Goal: Communication & Community: Connect with others

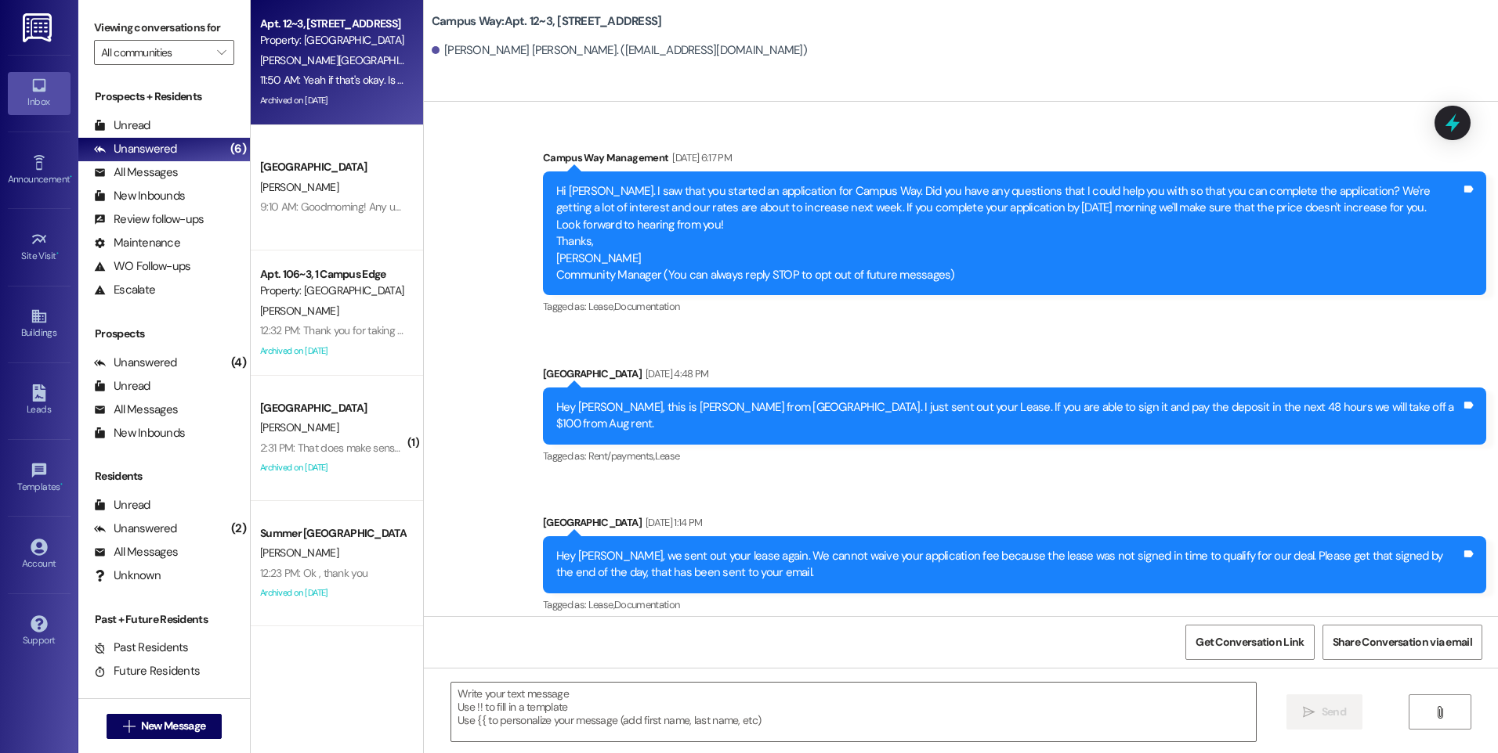
scroll to position [10698, 0]
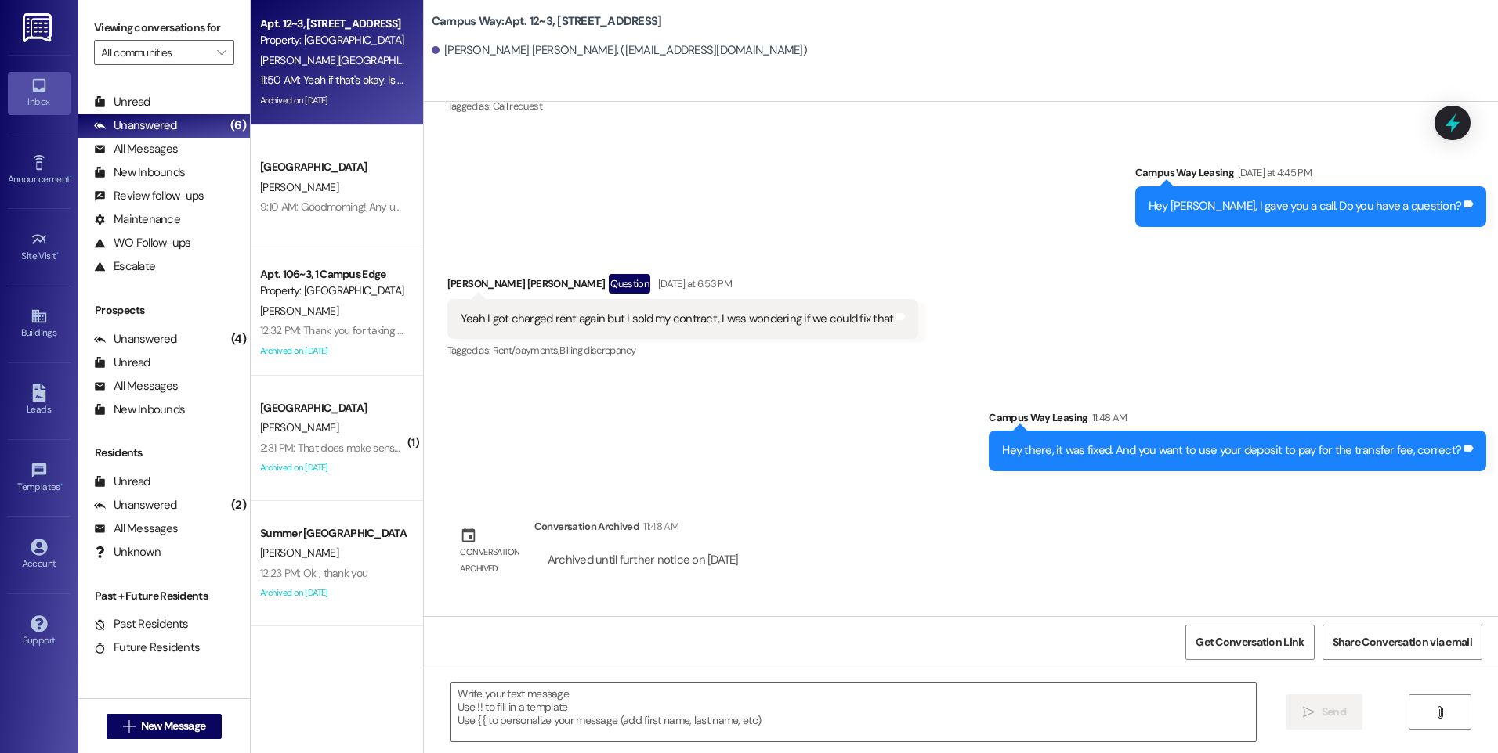
click at [160, 744] on div " New Message" at bounding box center [165, 726] width 116 height 39
click at [161, 741] on div " New Message" at bounding box center [165, 726] width 116 height 39
click at [161, 732] on span "New Message" at bounding box center [173, 726] width 64 height 16
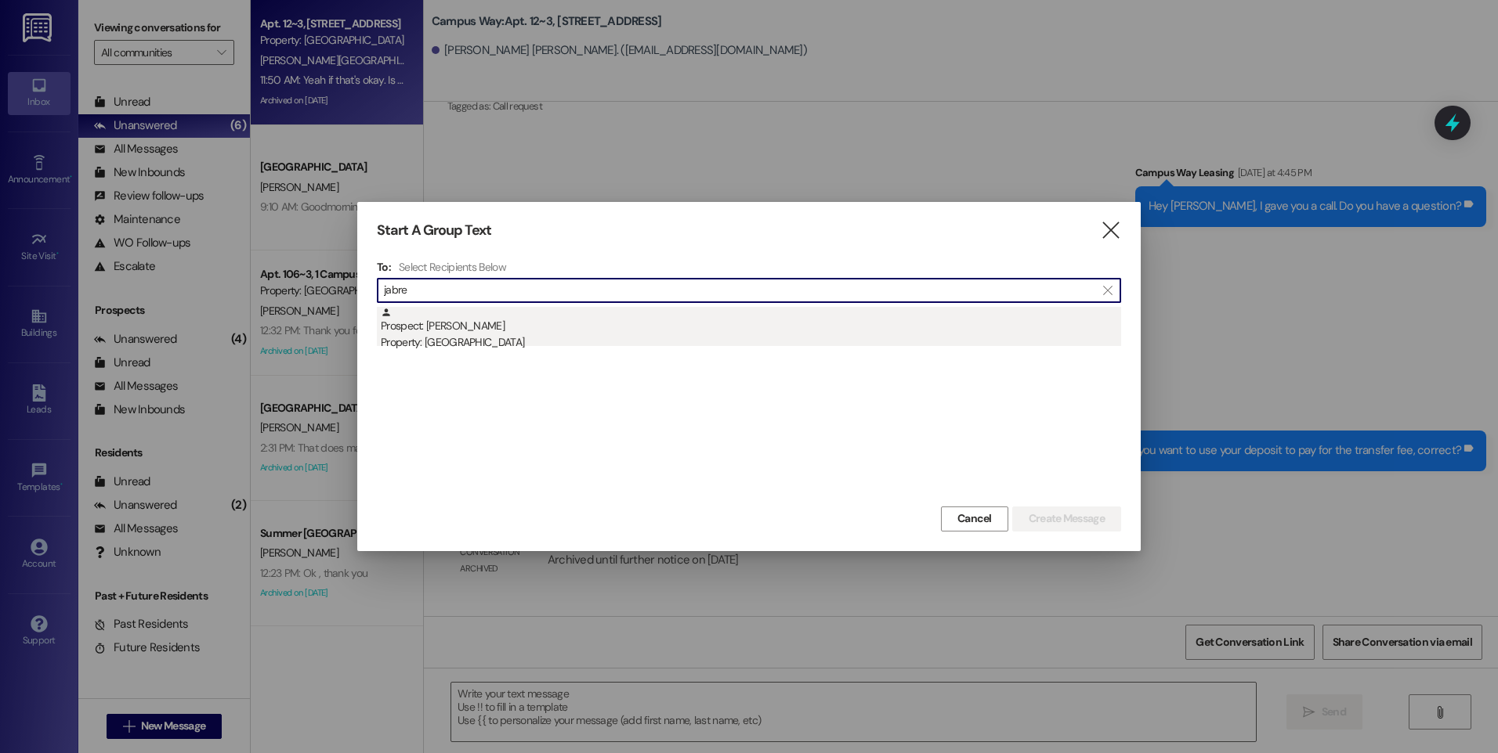
type input "jabre"
click at [457, 318] on div "Prospect: [PERSON_NAME] Property: Campus Edge" at bounding box center [751, 329] width 740 height 45
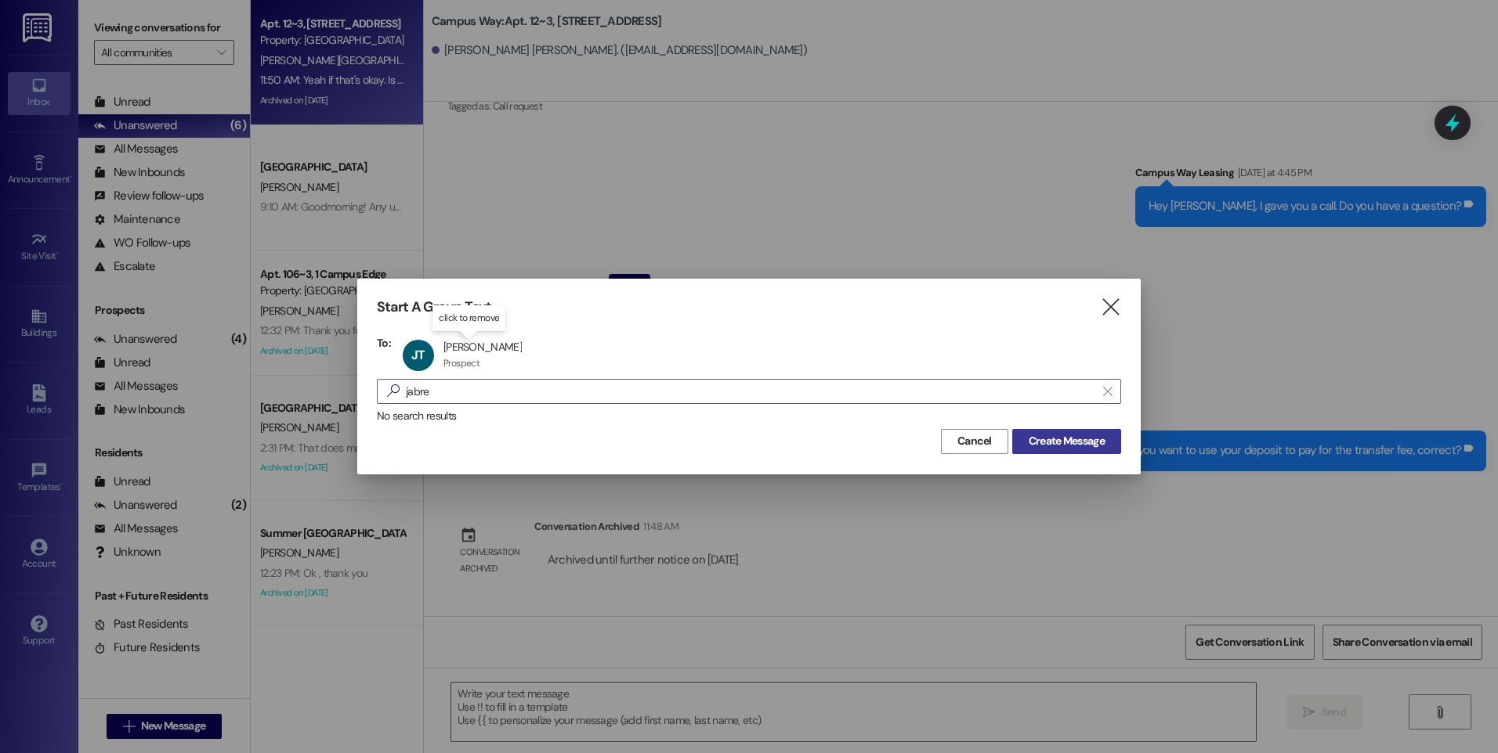
click at [1115, 433] on button "Create Message" at bounding box center [1066, 441] width 109 height 25
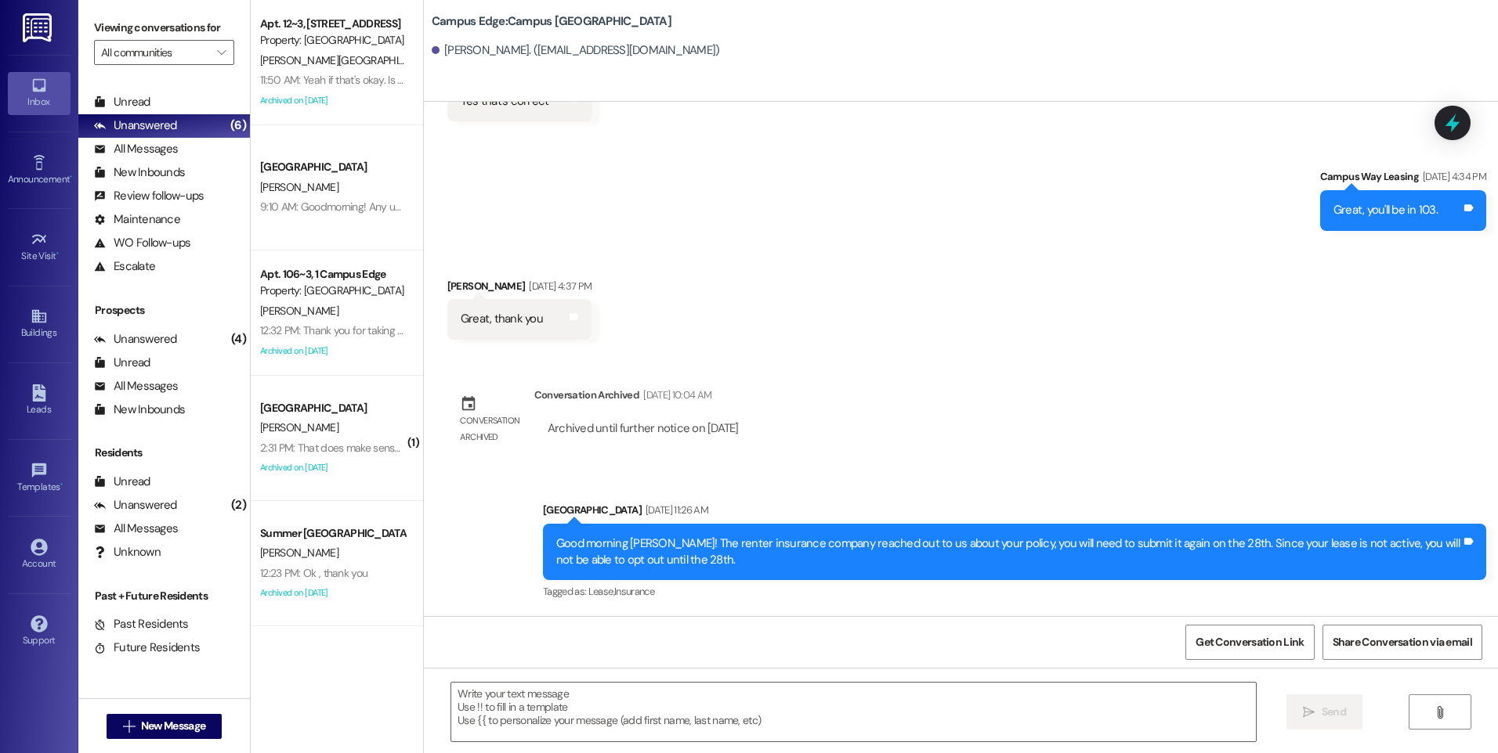
scroll to position [1366, 0]
click at [800, 687] on textarea at bounding box center [853, 712] width 804 height 59
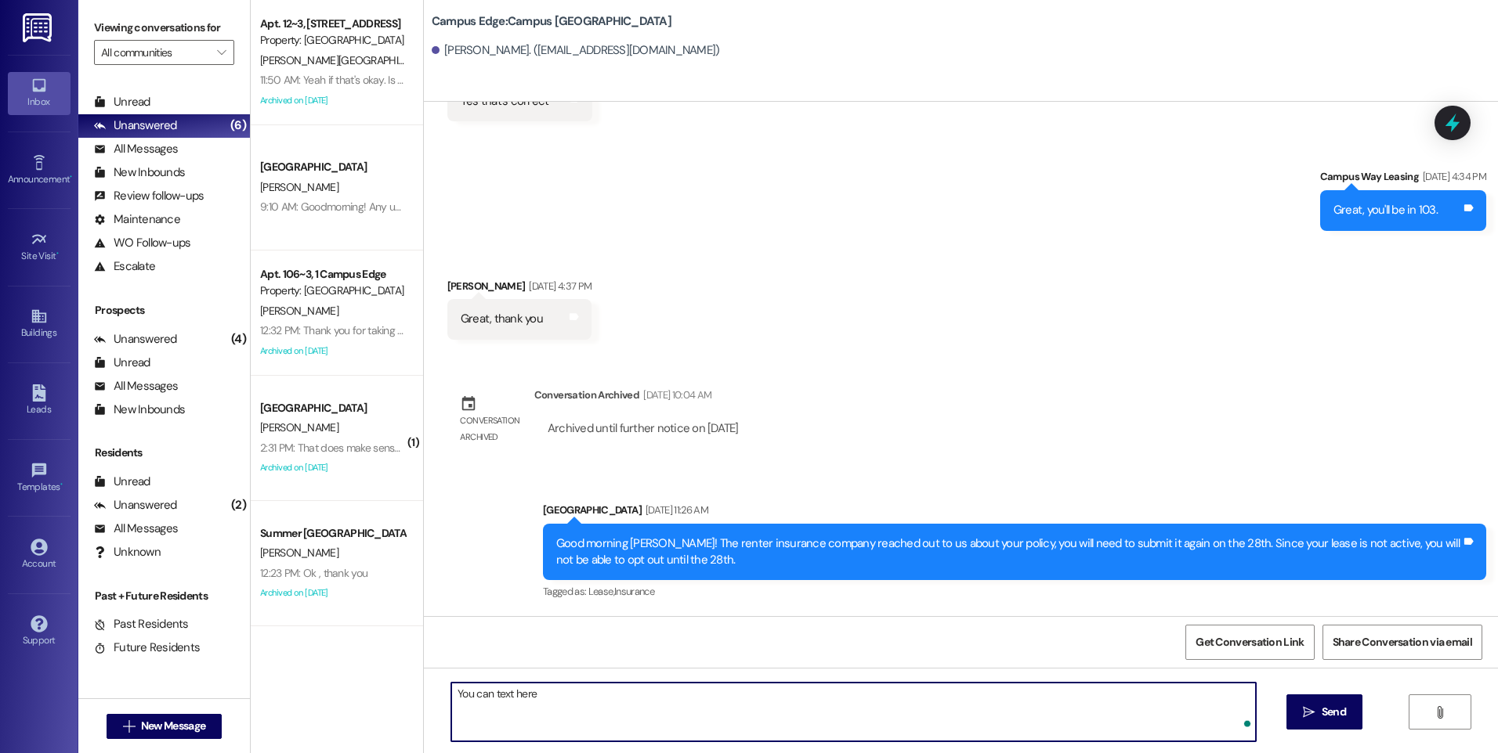
type textarea "You can text here"
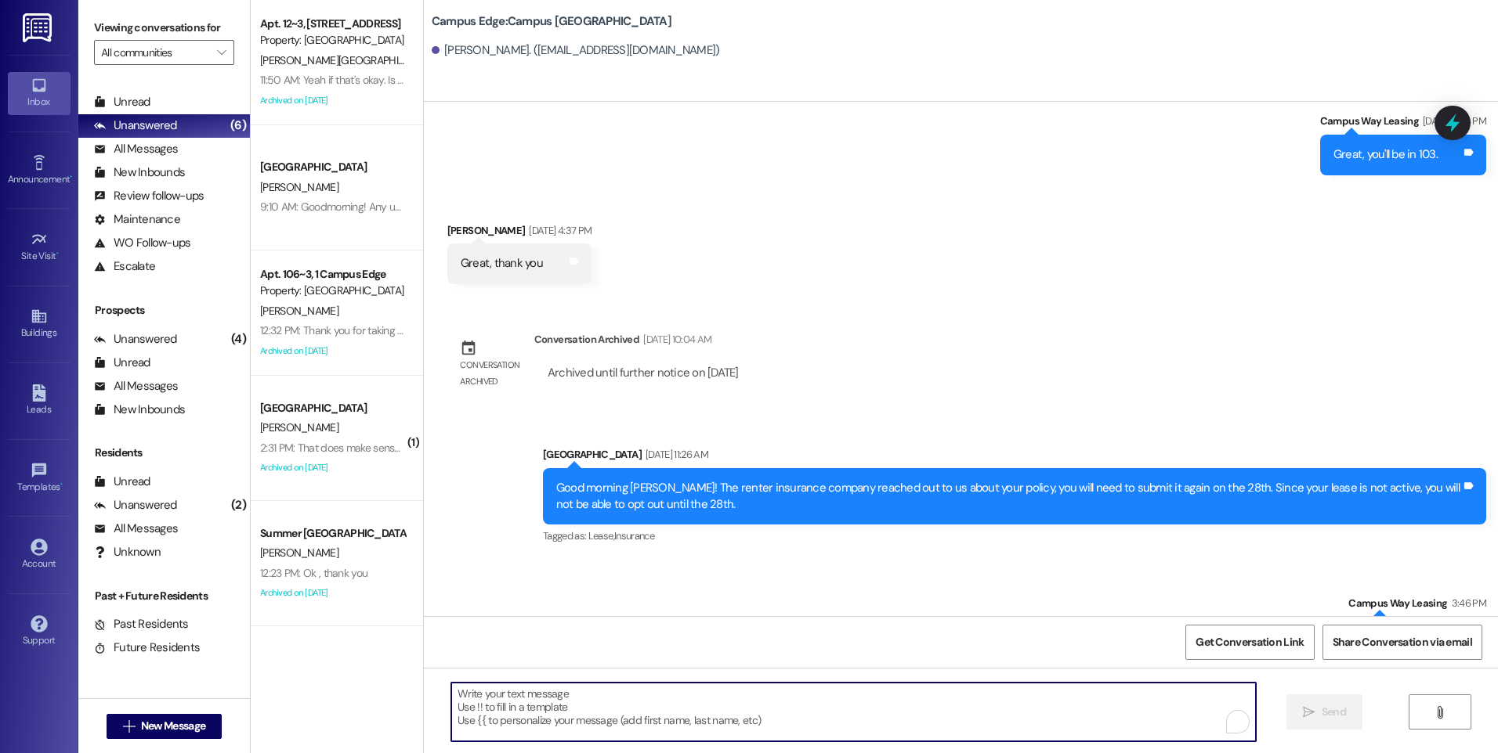
scroll to position [1475, 0]
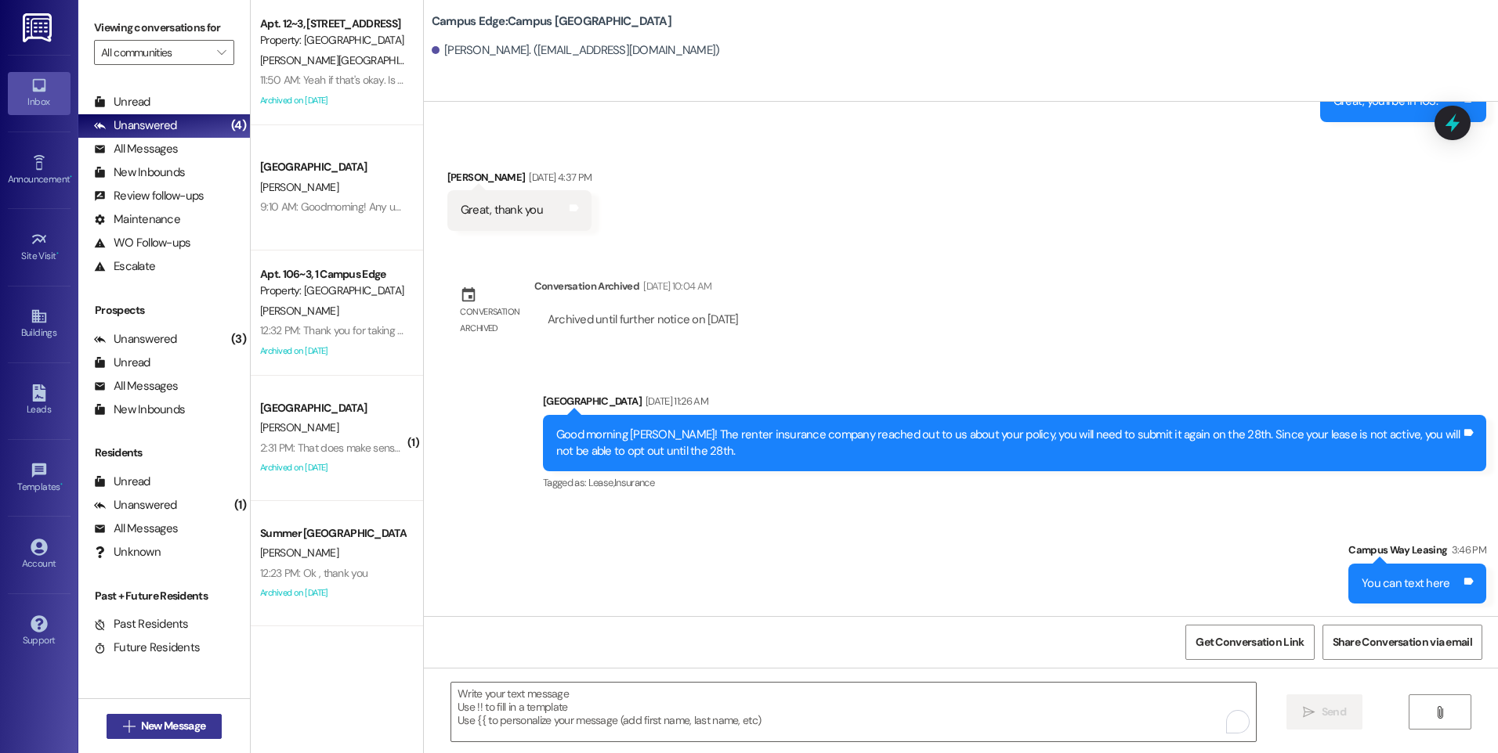
click at [172, 714] on button " New Message" at bounding box center [165, 726] width 116 height 25
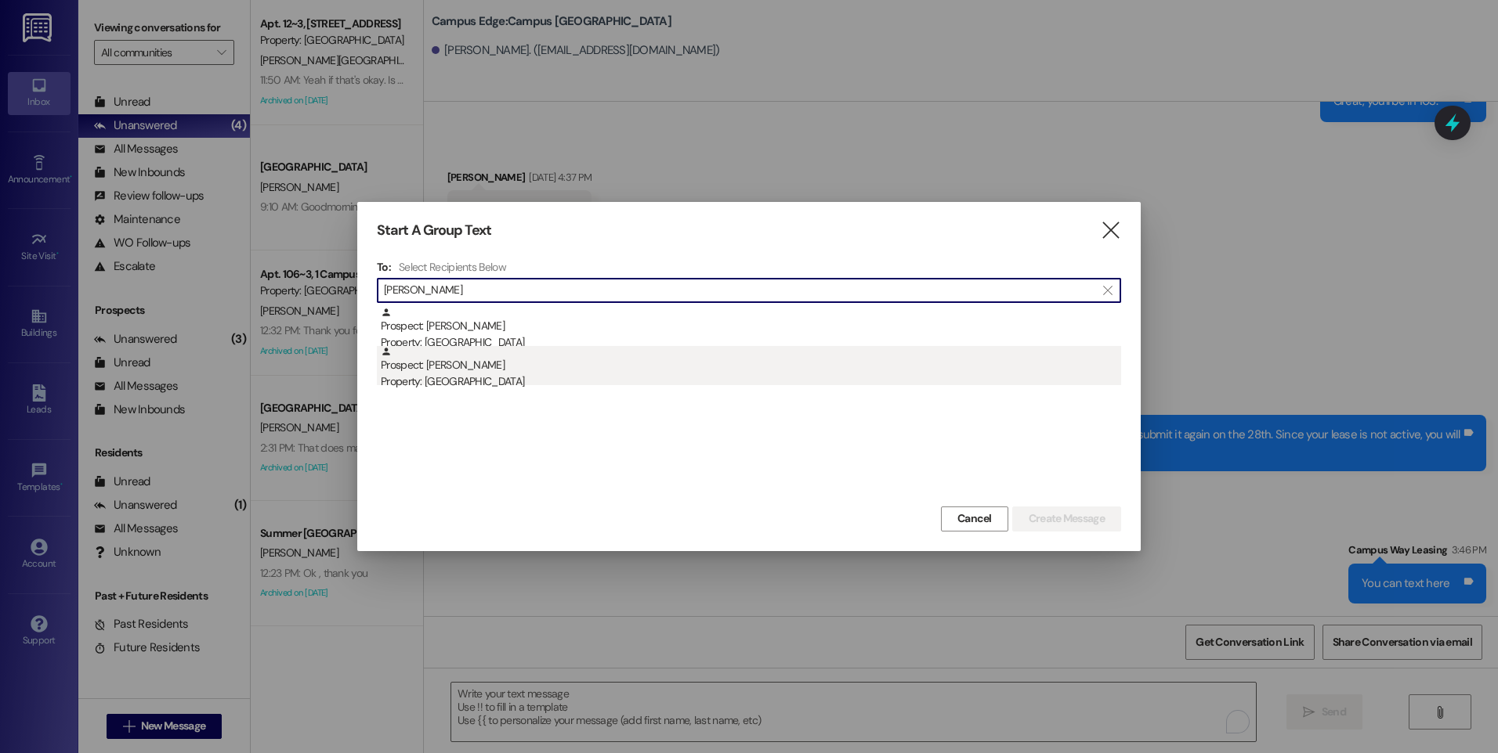
type input "[PERSON_NAME]"
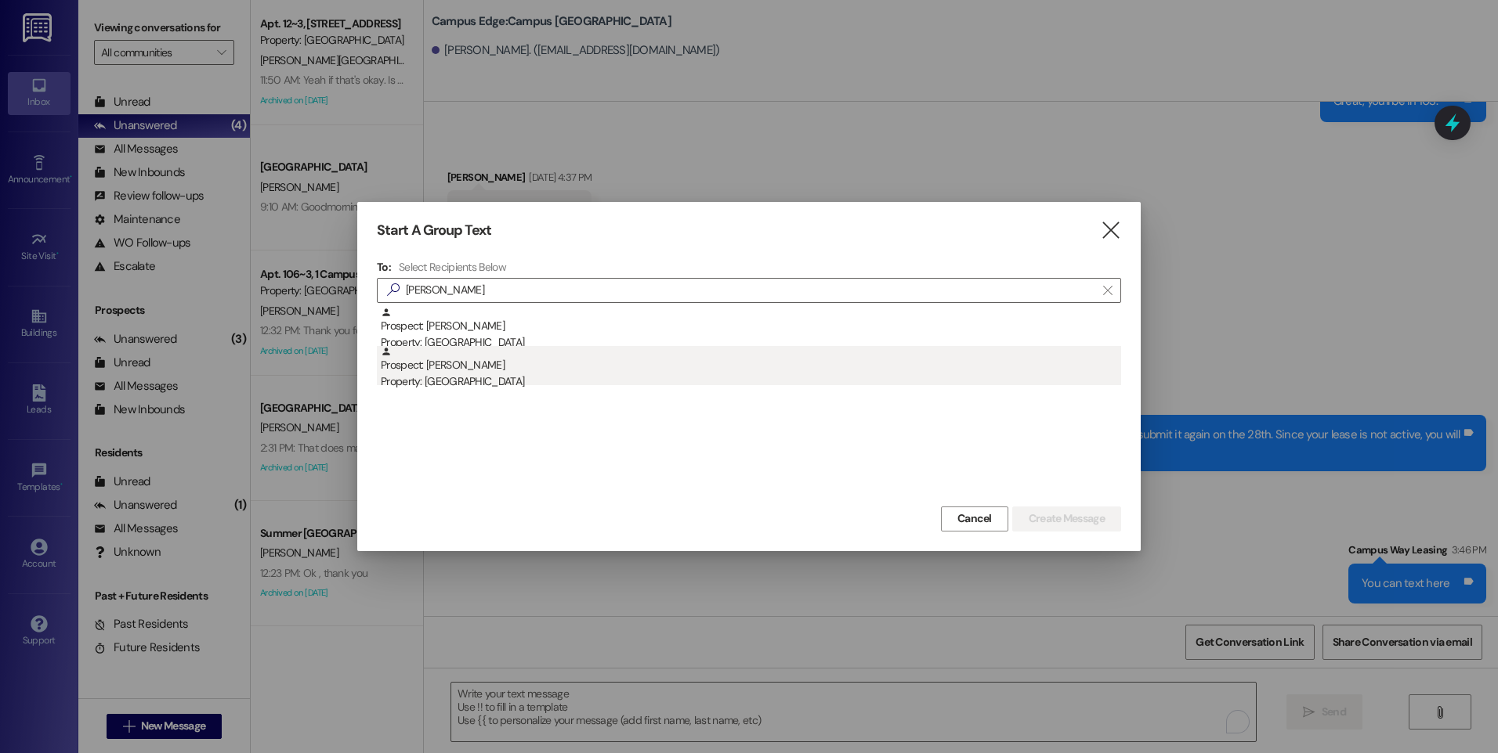
click at [466, 374] on div "Property: [GEOGRAPHIC_DATA]" at bounding box center [751, 382] width 740 height 16
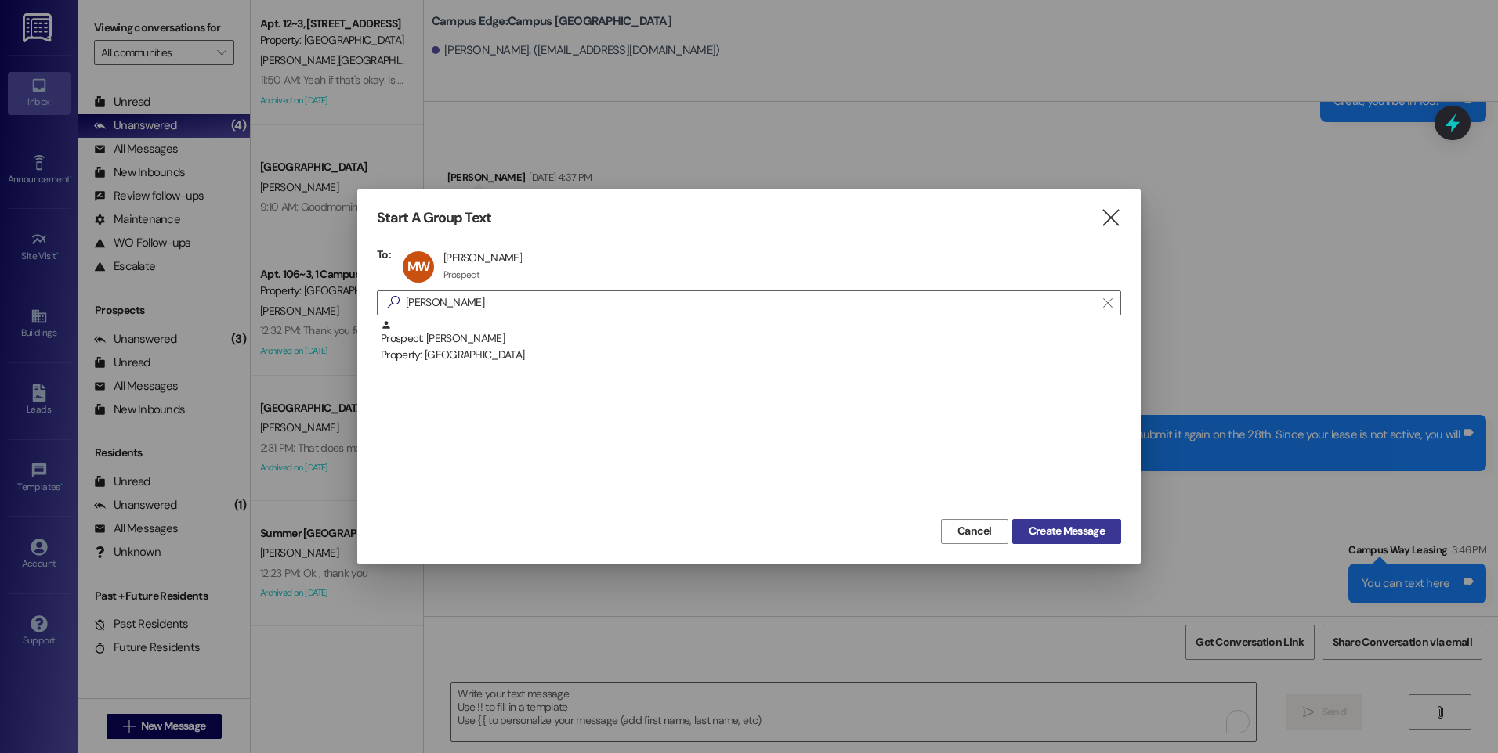
click at [1066, 522] on button "Create Message" at bounding box center [1066, 531] width 109 height 25
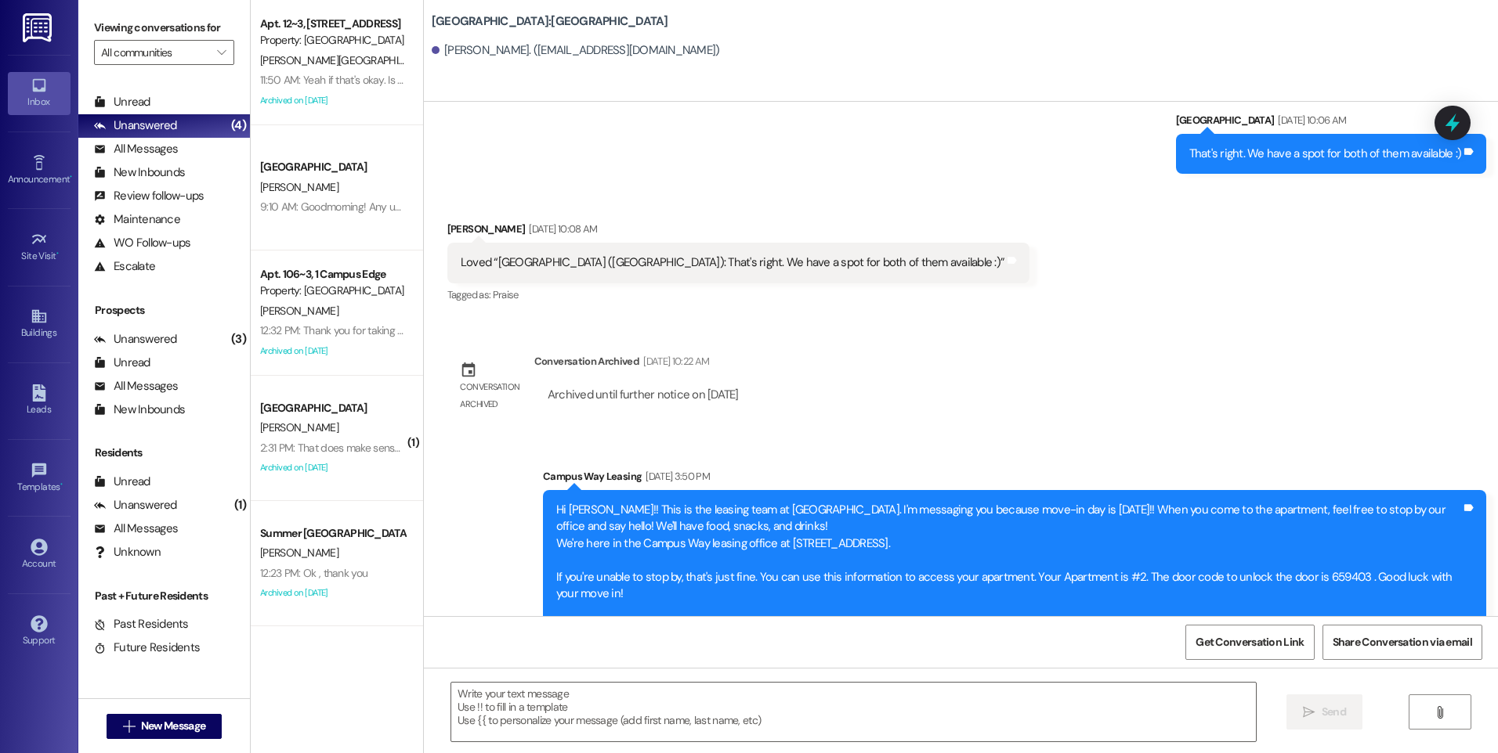
scroll to position [2214, 0]
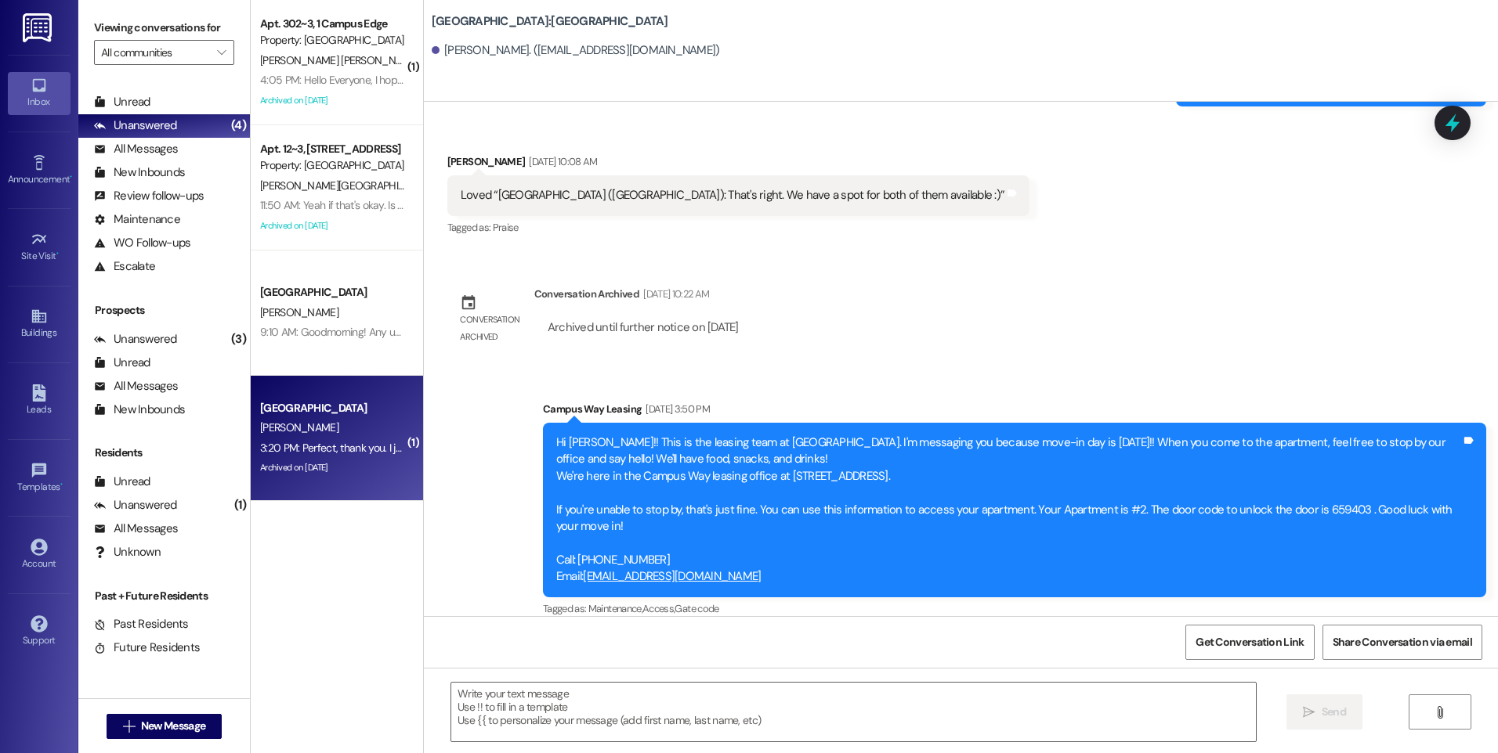
click at [334, 442] on div "3:20 PM: Perfect, thank you. I just set up an account with [PERSON_NAME]. They …" at bounding box center [892, 448] width 1264 height 14
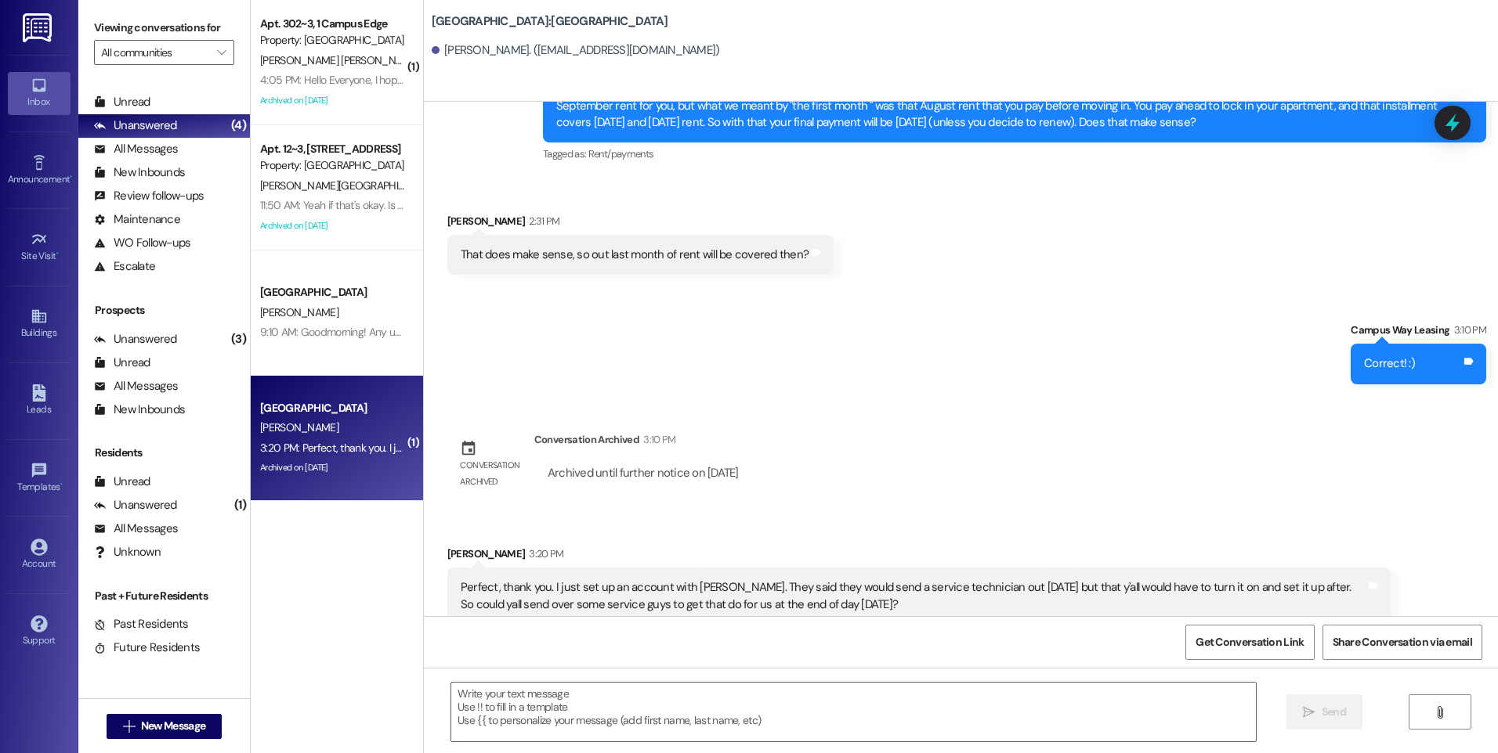
scroll to position [3634, 0]
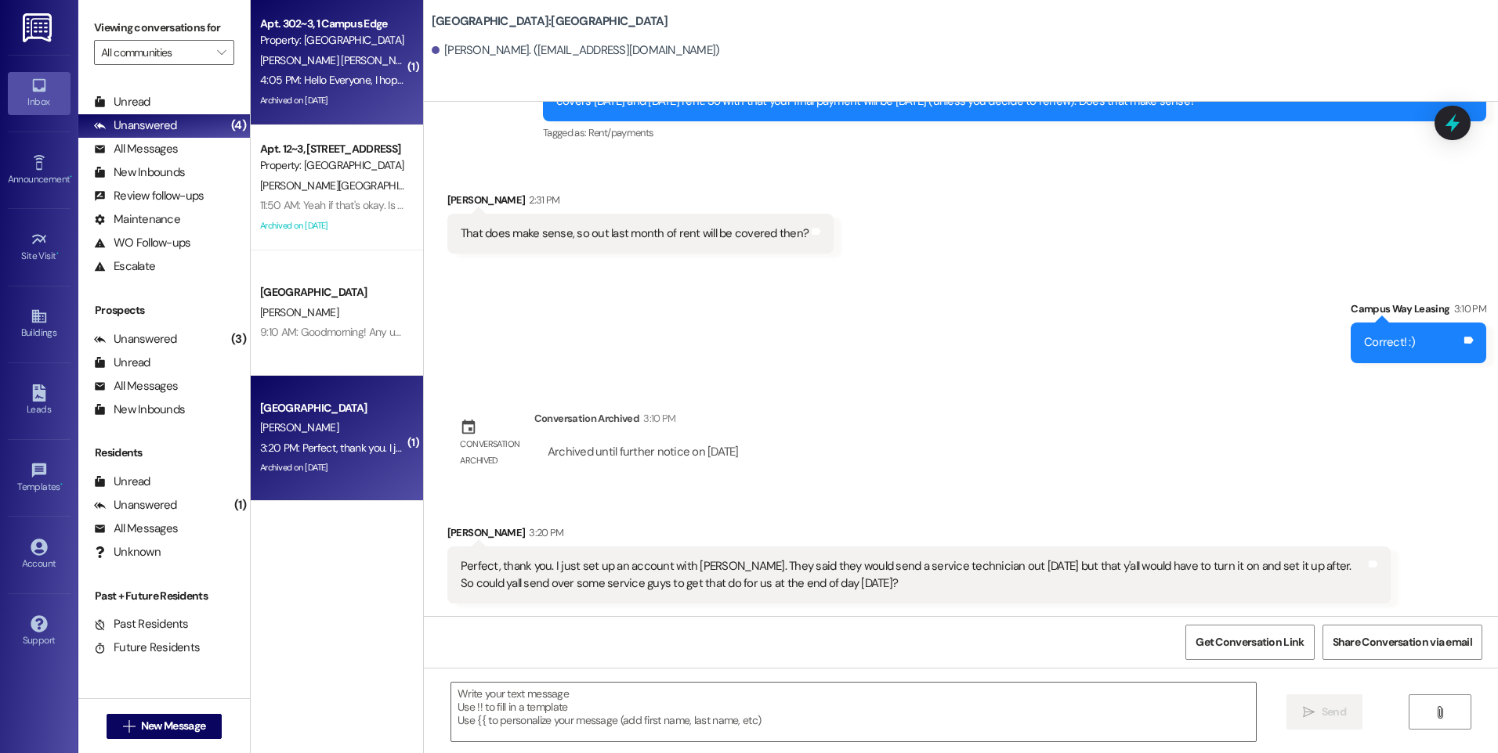
click at [315, 81] on div "4:05 PM: Hello Everyone, I hope you guys are fine !! Is it the water heater bro…" at bounding box center [1010, 80] width 1500 height 14
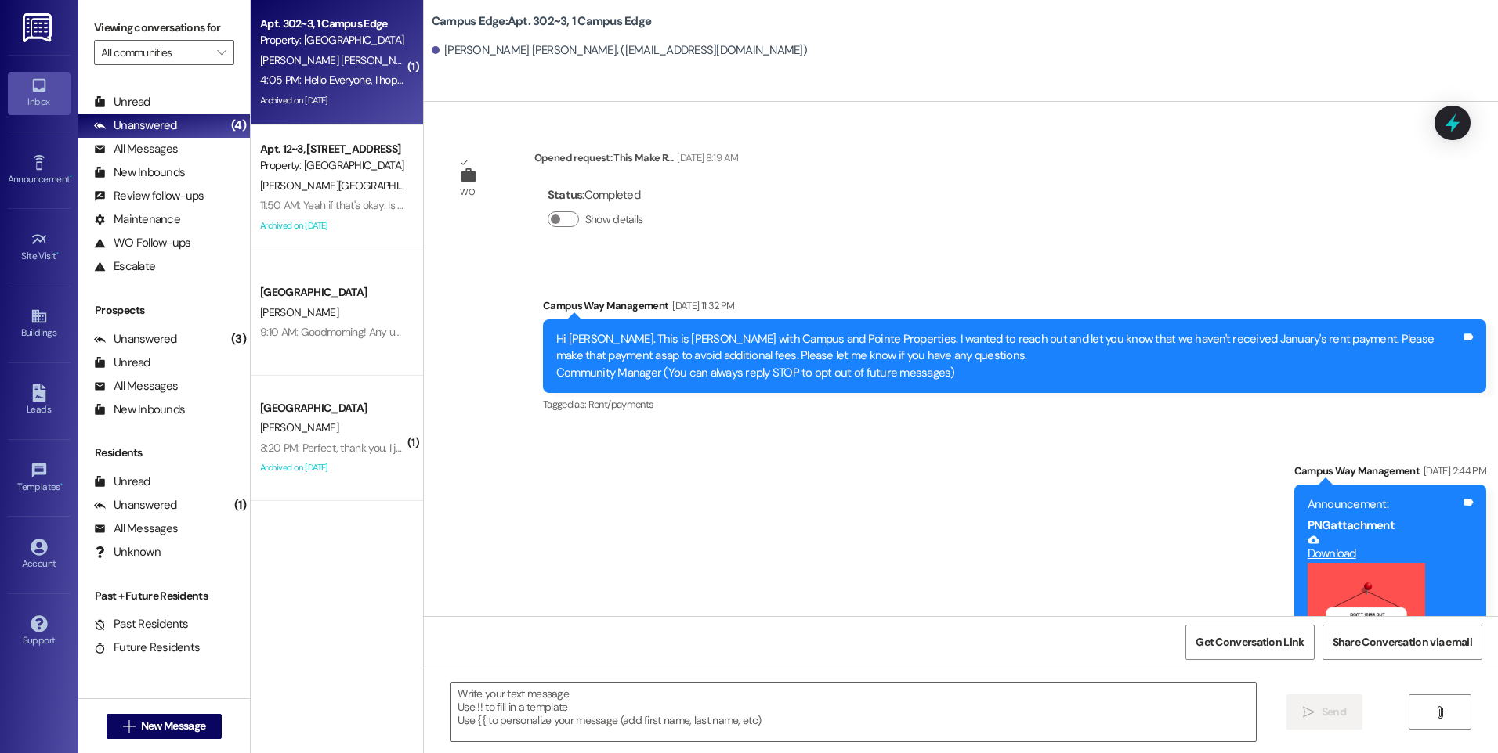
scroll to position [27467, 0]
